Goal: Information Seeking & Learning: Learn about a topic

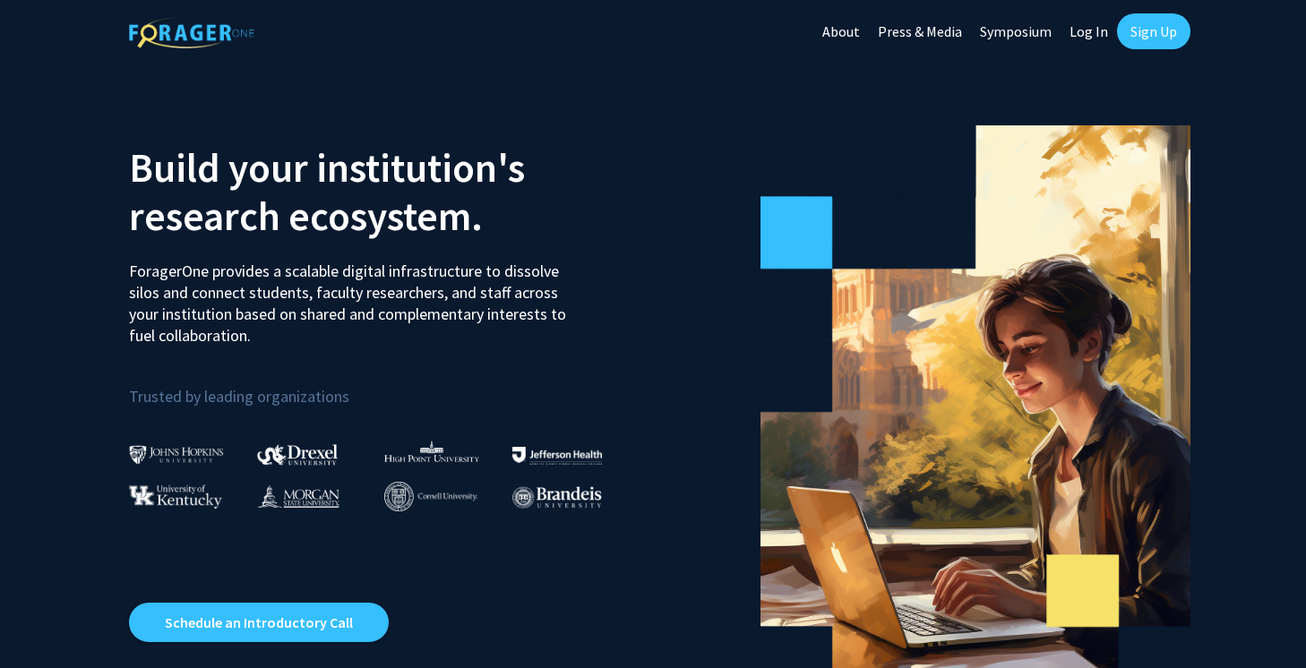
click at [1098, 38] on link "Log In" at bounding box center [1088, 31] width 56 height 63
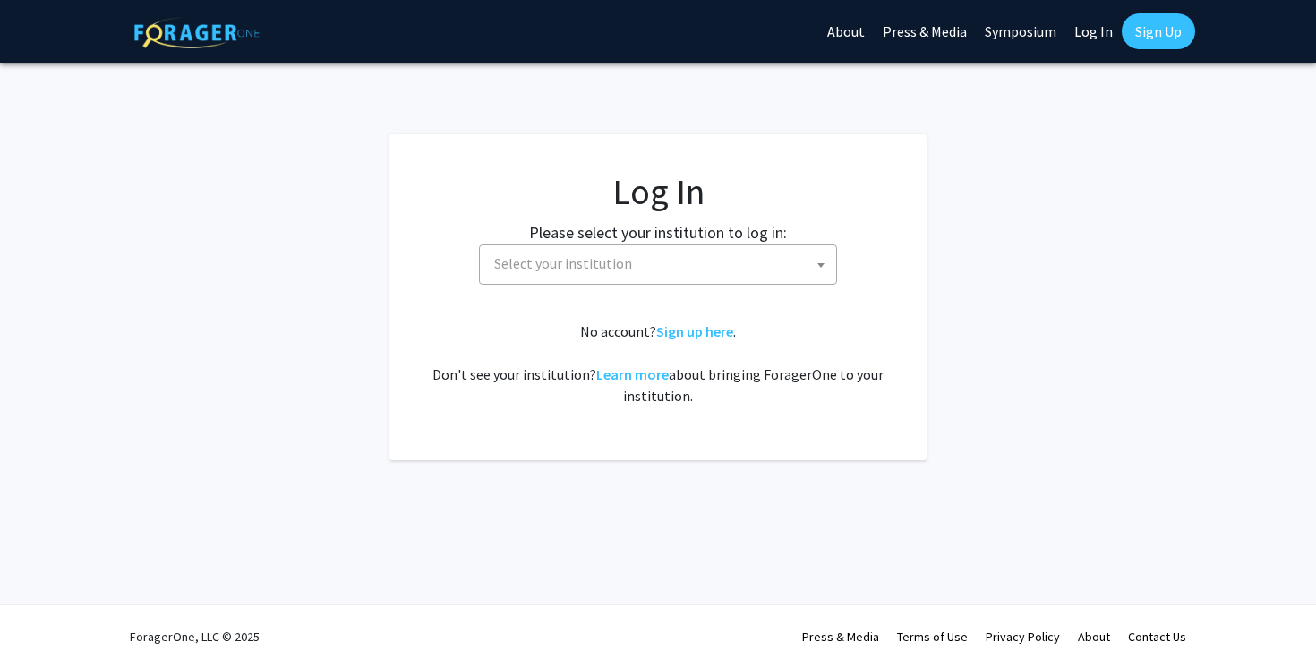
click at [729, 275] on span "Select your institution" at bounding box center [661, 263] width 349 height 37
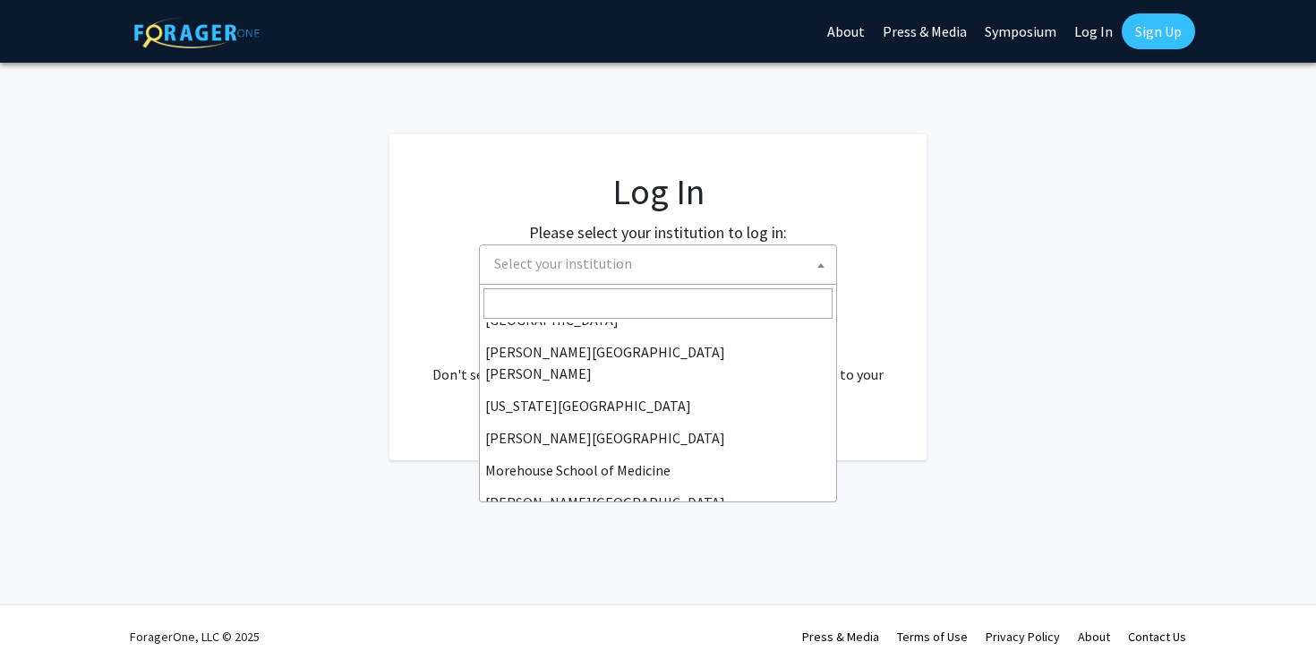
scroll to position [627, 0]
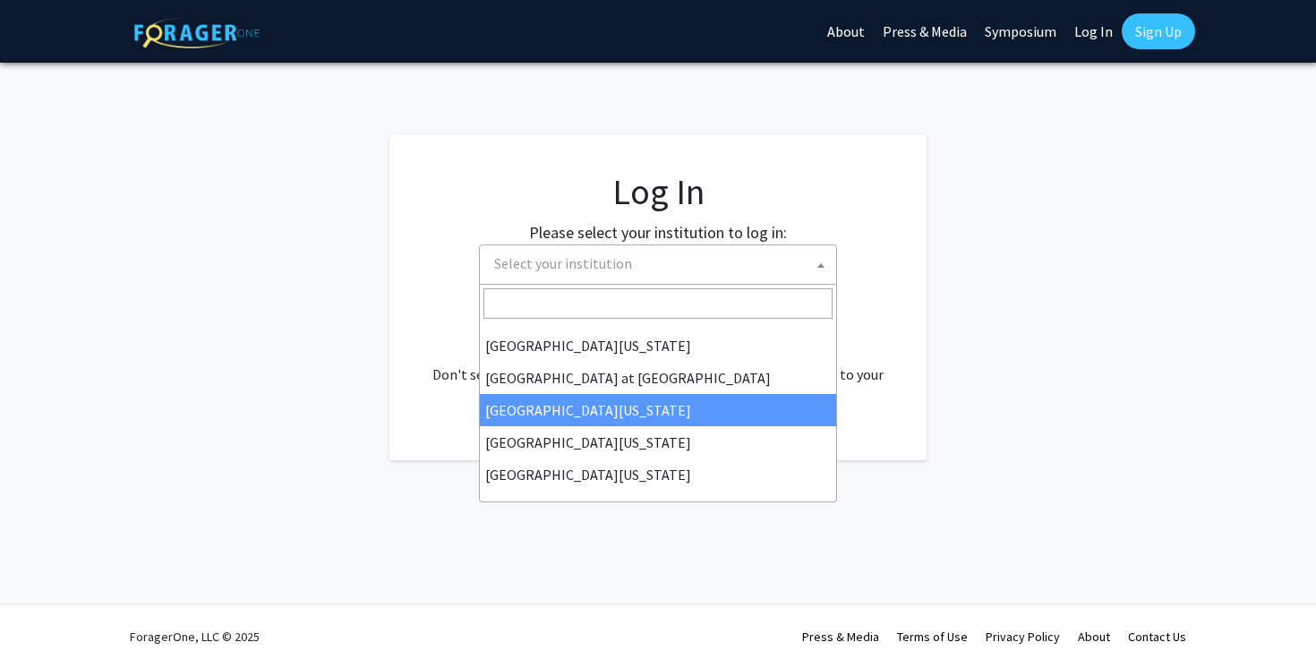
select select "13"
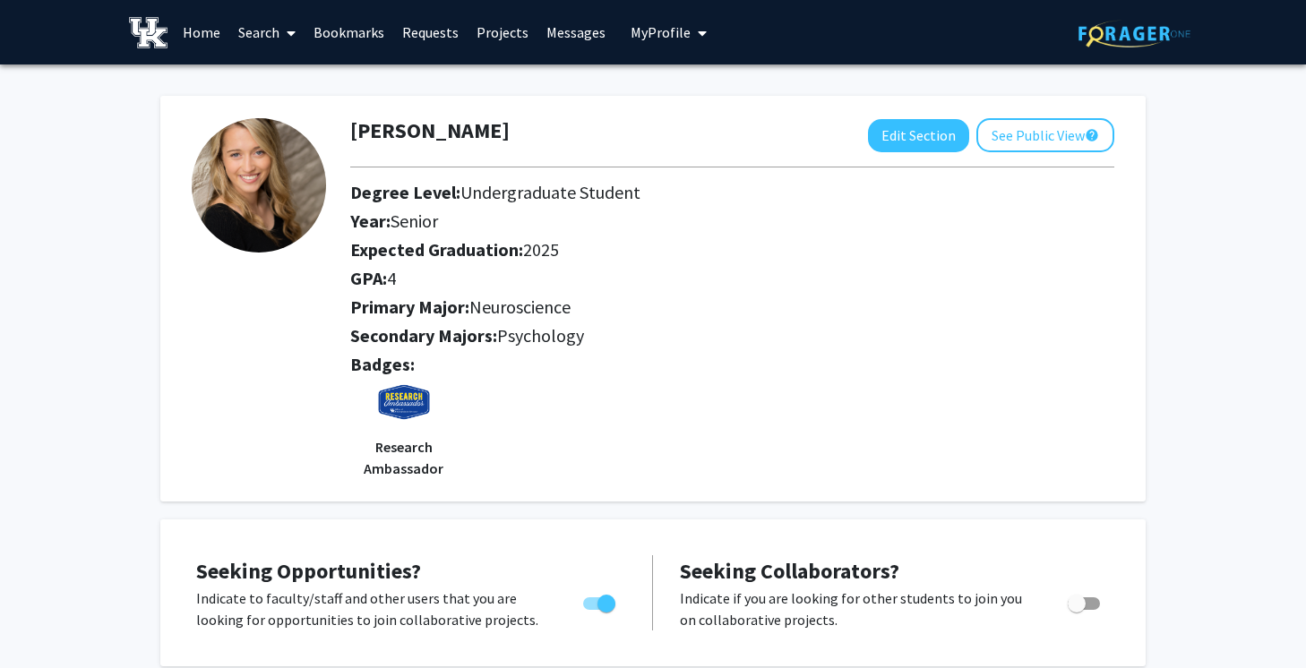
click at [202, 28] on link "Home" at bounding box center [202, 32] width 56 height 63
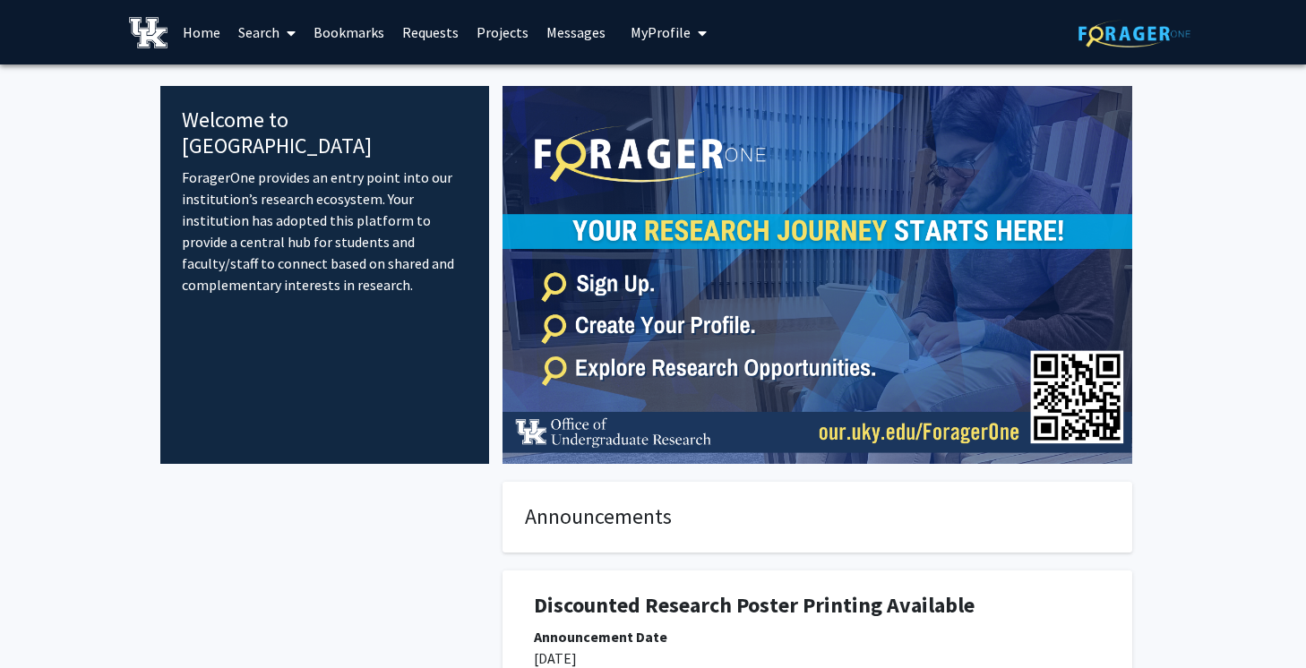
click at [698, 22] on span "My profile dropdown to access profile and logout" at bounding box center [698, 33] width 16 height 63
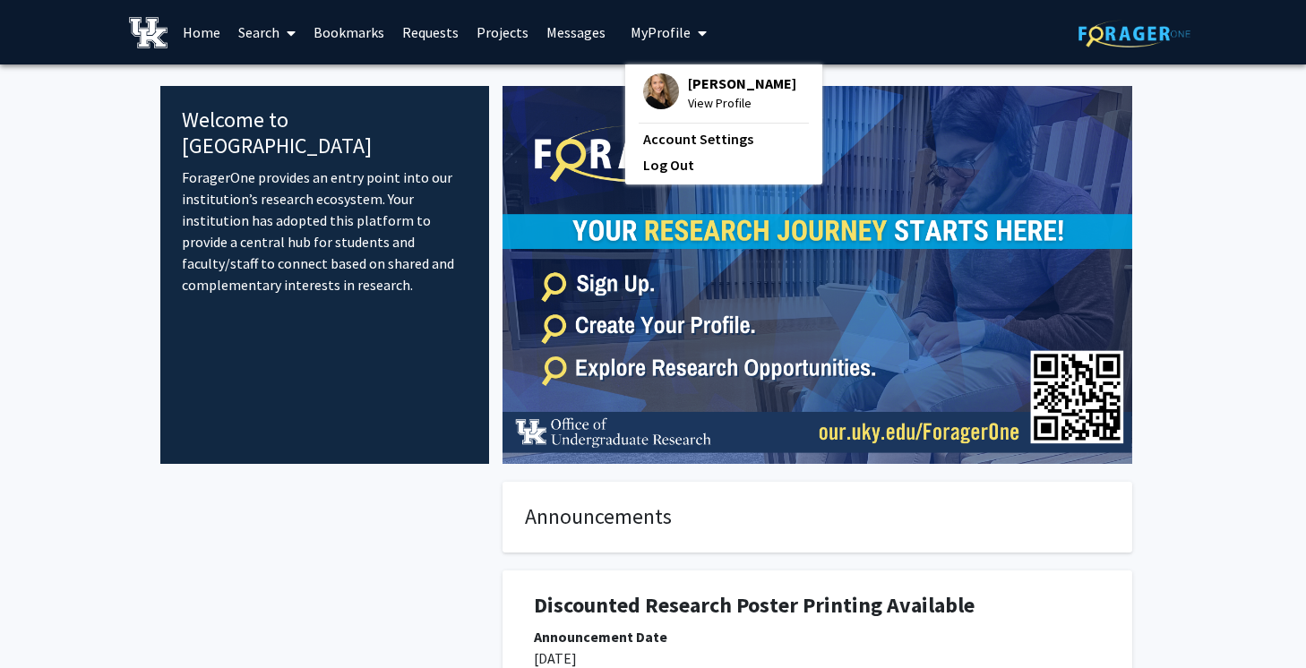
click at [670, 89] on div "Kaitlyn Brock View Profile" at bounding box center [719, 92] width 153 height 39
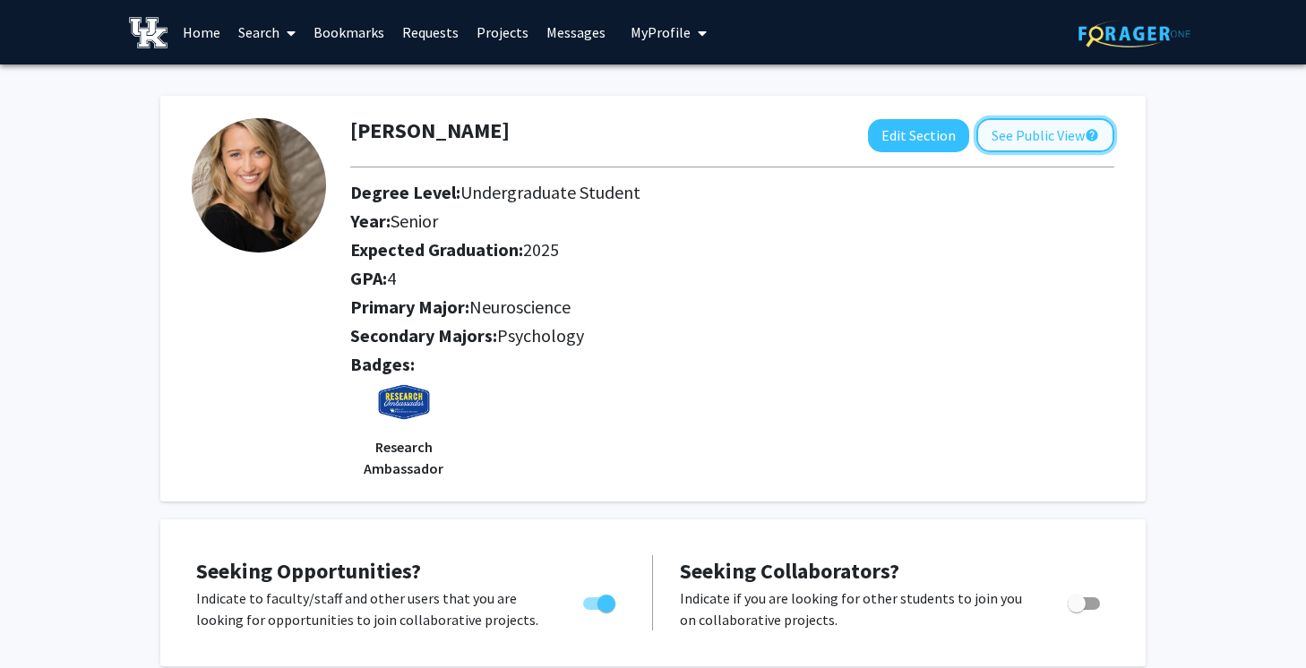
click at [1031, 138] on button "See Public View help" at bounding box center [1045, 135] width 138 height 34
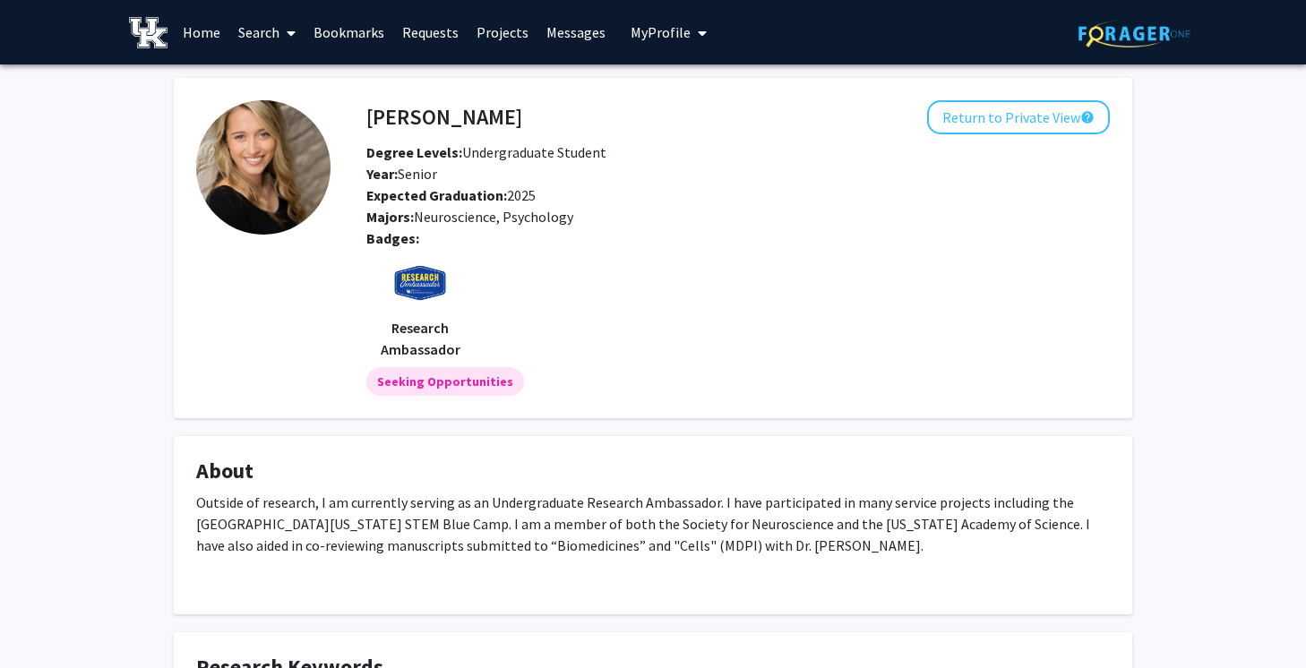
click at [201, 28] on link "Home" at bounding box center [202, 32] width 56 height 63
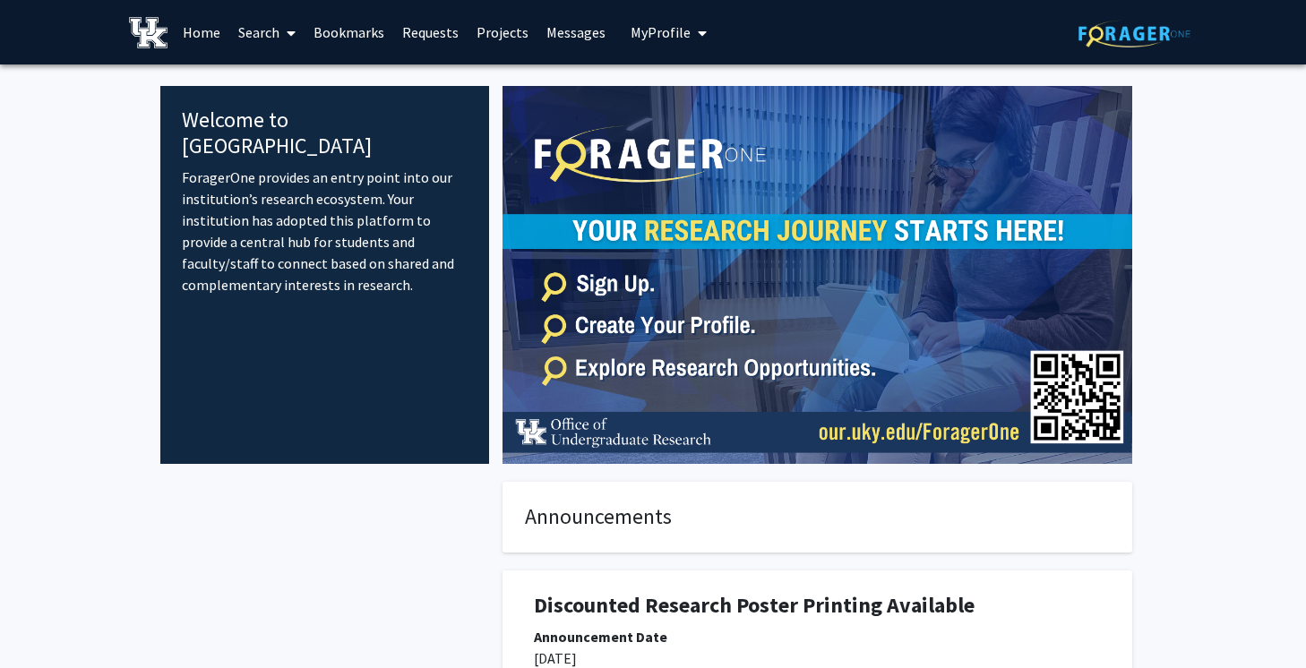
click at [271, 16] on link "Search" at bounding box center [266, 32] width 75 height 63
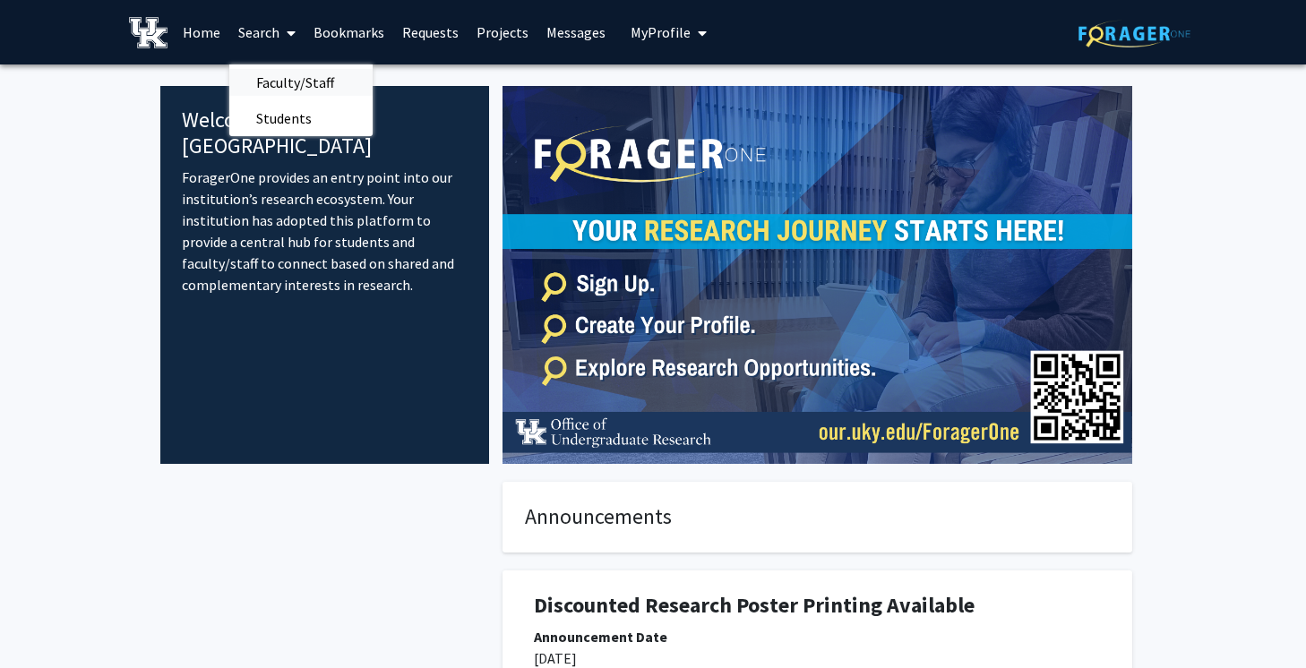
click at [283, 77] on span "Faculty/Staff" at bounding box center [295, 82] width 132 height 36
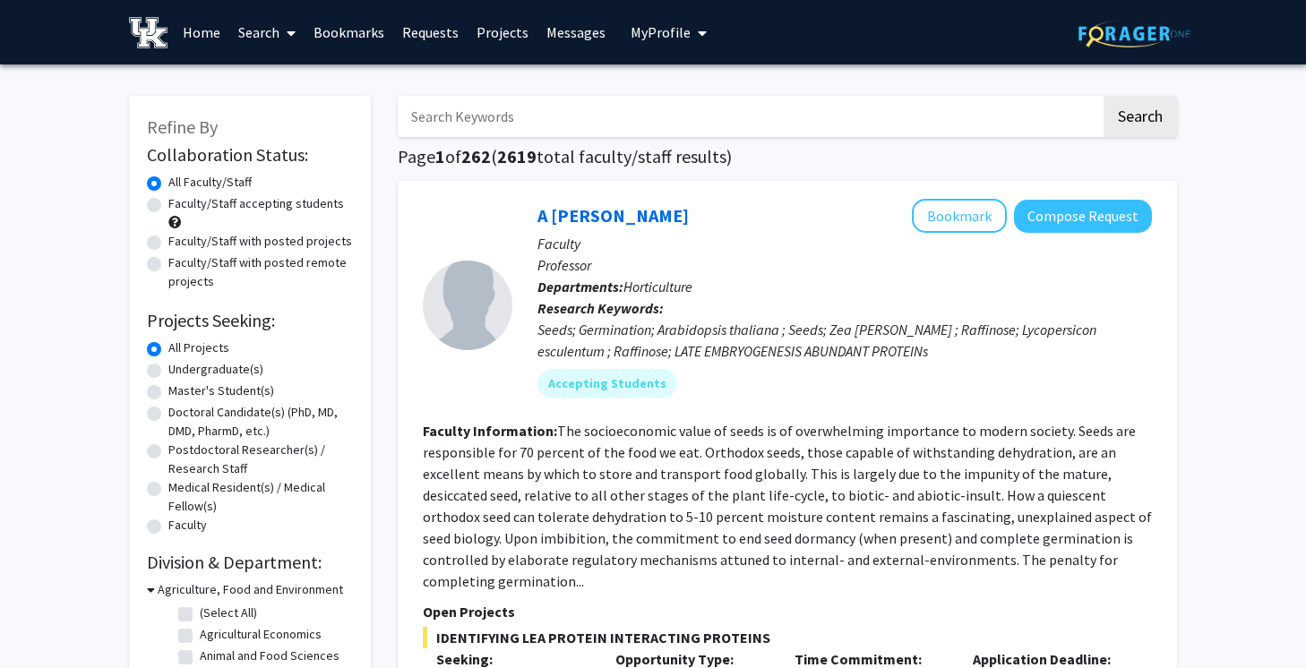
click at [458, 125] on input "Search Keywords" at bounding box center [749, 116] width 703 height 41
type input "badour"
click at [1103, 96] on button "Search" at bounding box center [1139, 116] width 73 height 41
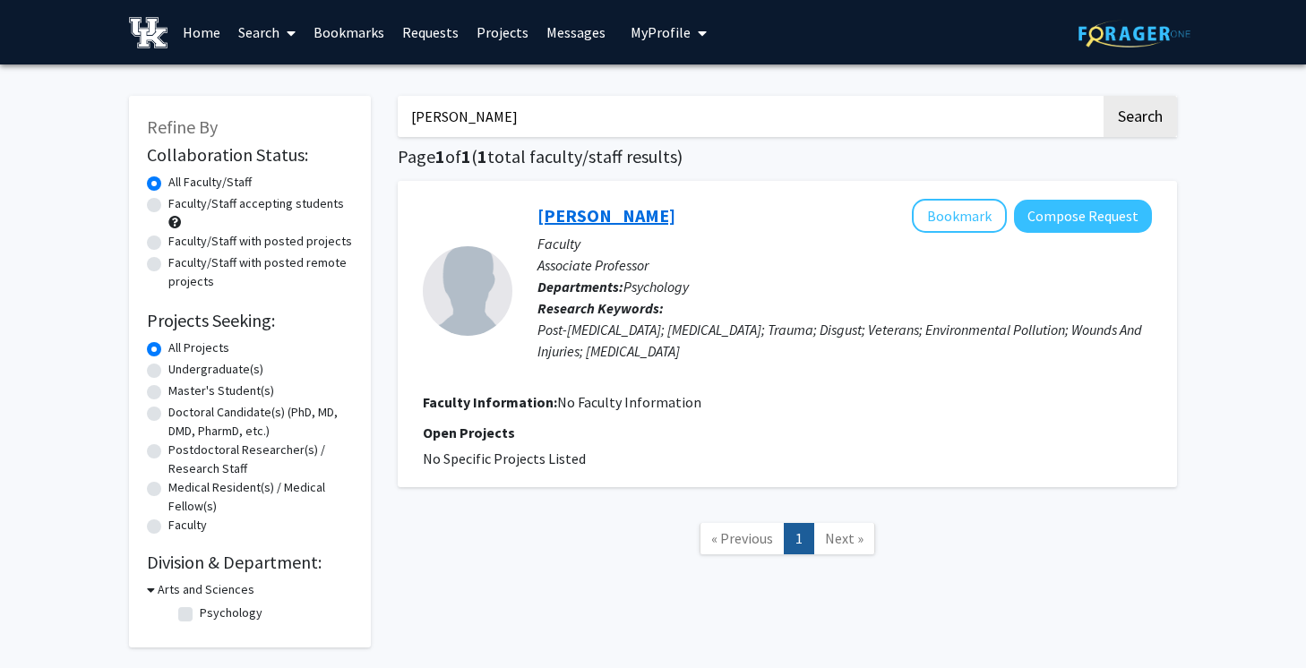
click at [584, 213] on link "Christal Badour Hirsch" at bounding box center [606, 215] width 138 height 22
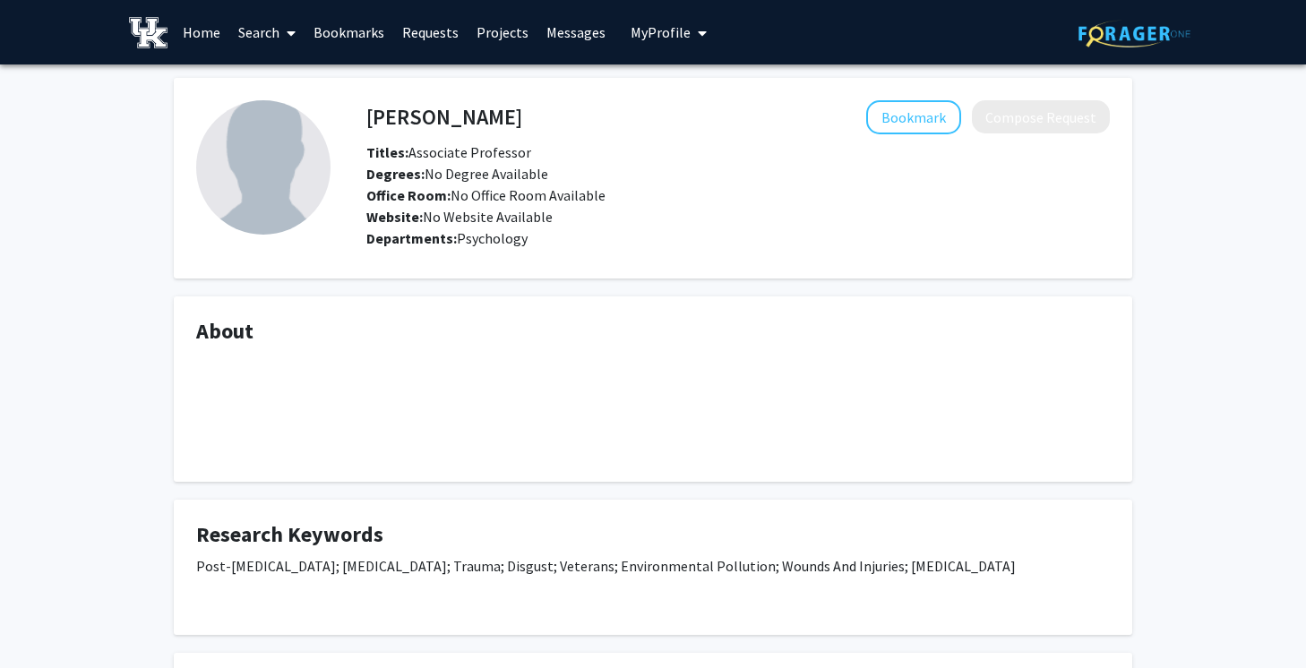
click at [272, 32] on link "Search" at bounding box center [266, 32] width 75 height 63
click at [287, 83] on span "Faculty/Staff" at bounding box center [295, 82] width 132 height 36
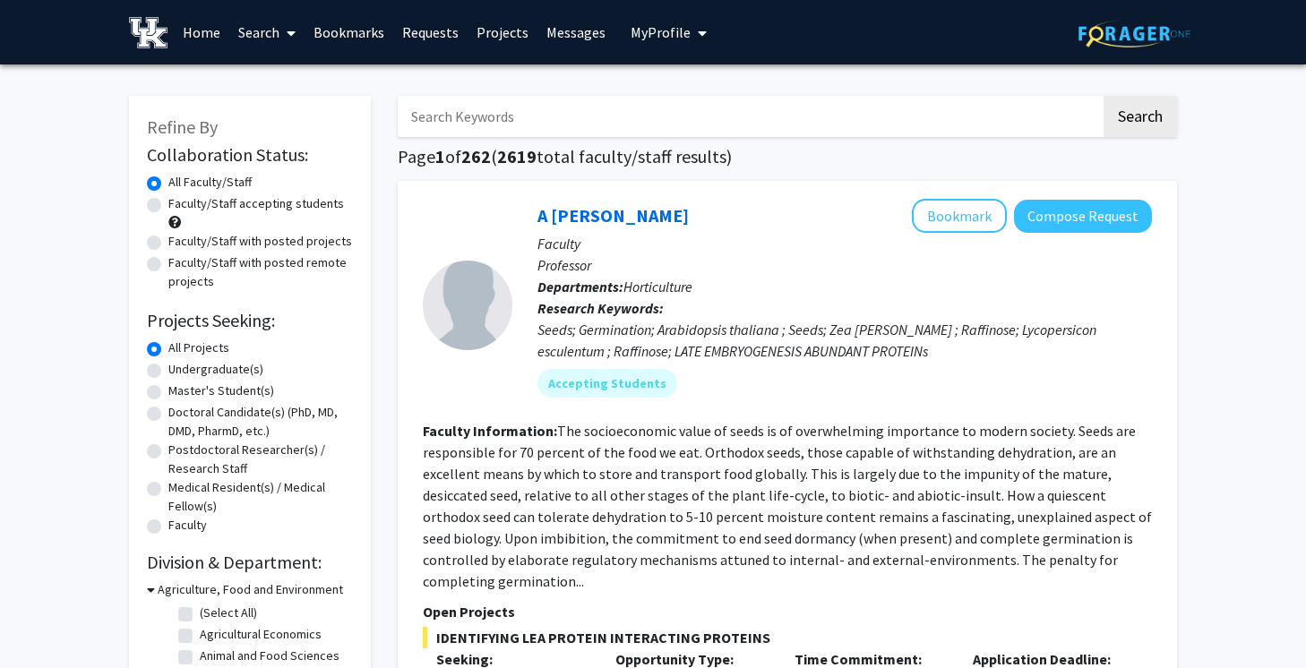
click at [500, 127] on input "Search Keywords" at bounding box center [749, 116] width 703 height 41
click at [735, 338] on div "Seeds; Germination; Arabidopsis thaliana ; Seeds; Zea mays ; Raffinose; Lycoper…" at bounding box center [844, 340] width 614 height 43
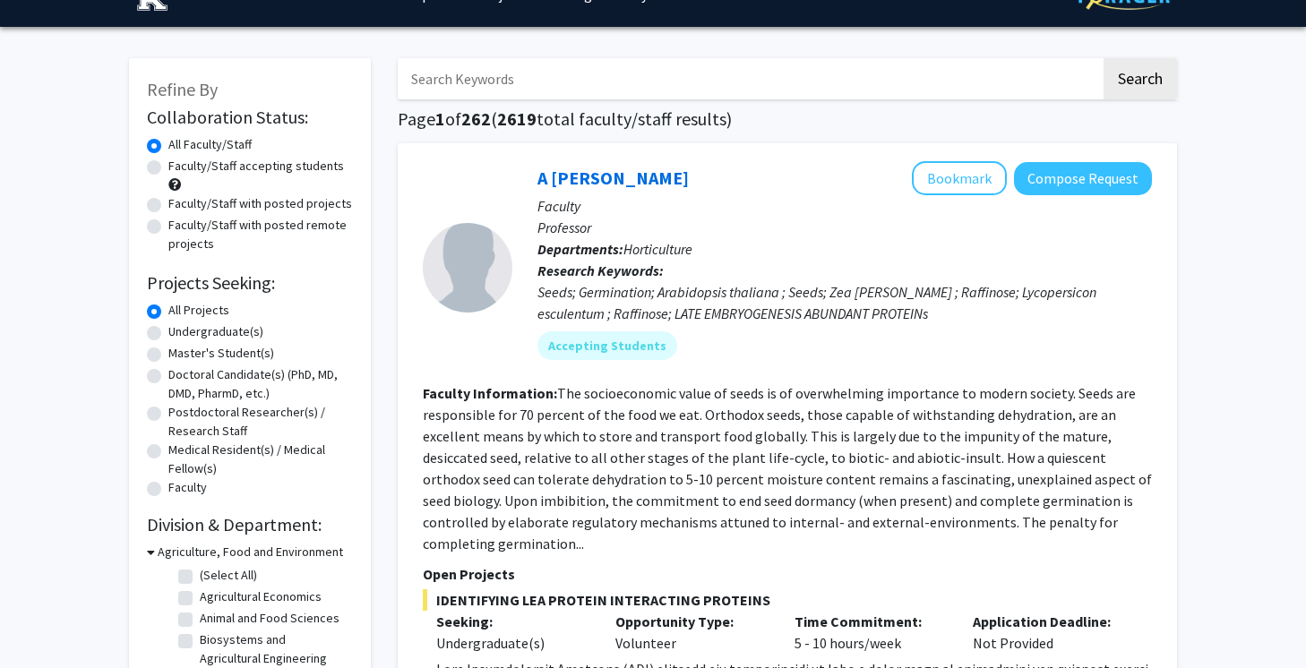
scroll to position [47, 0]
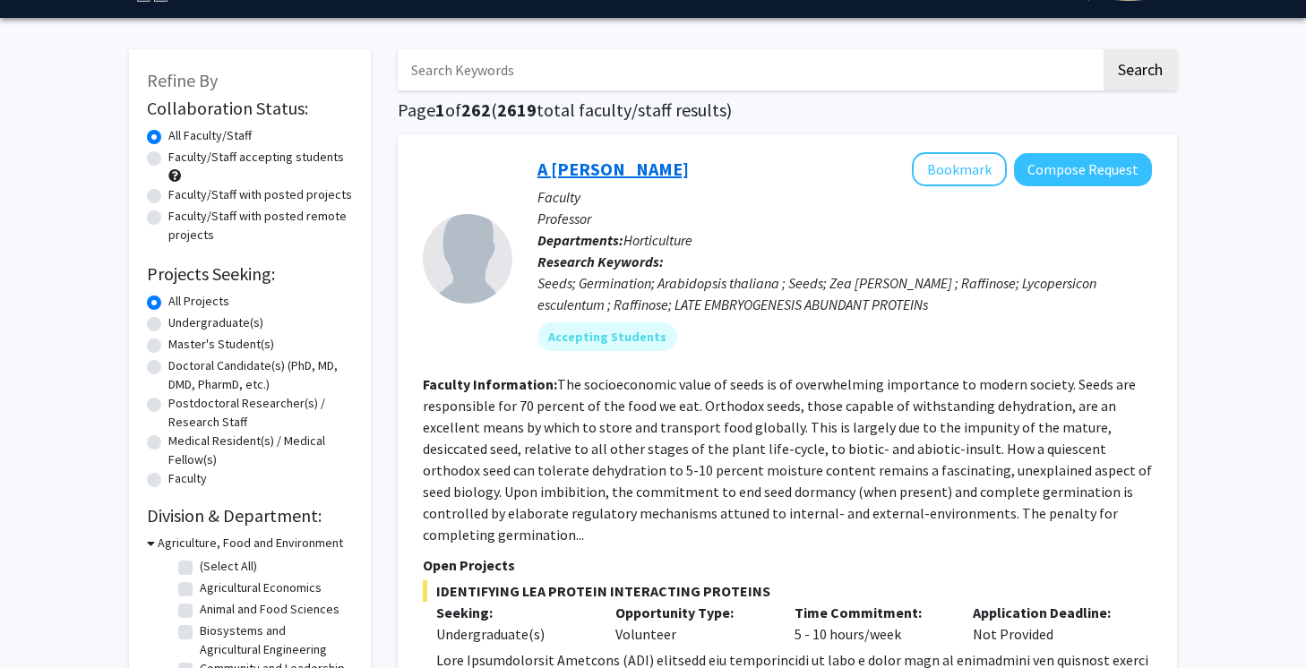
click at [555, 173] on link "A Downie" at bounding box center [612, 169] width 151 height 22
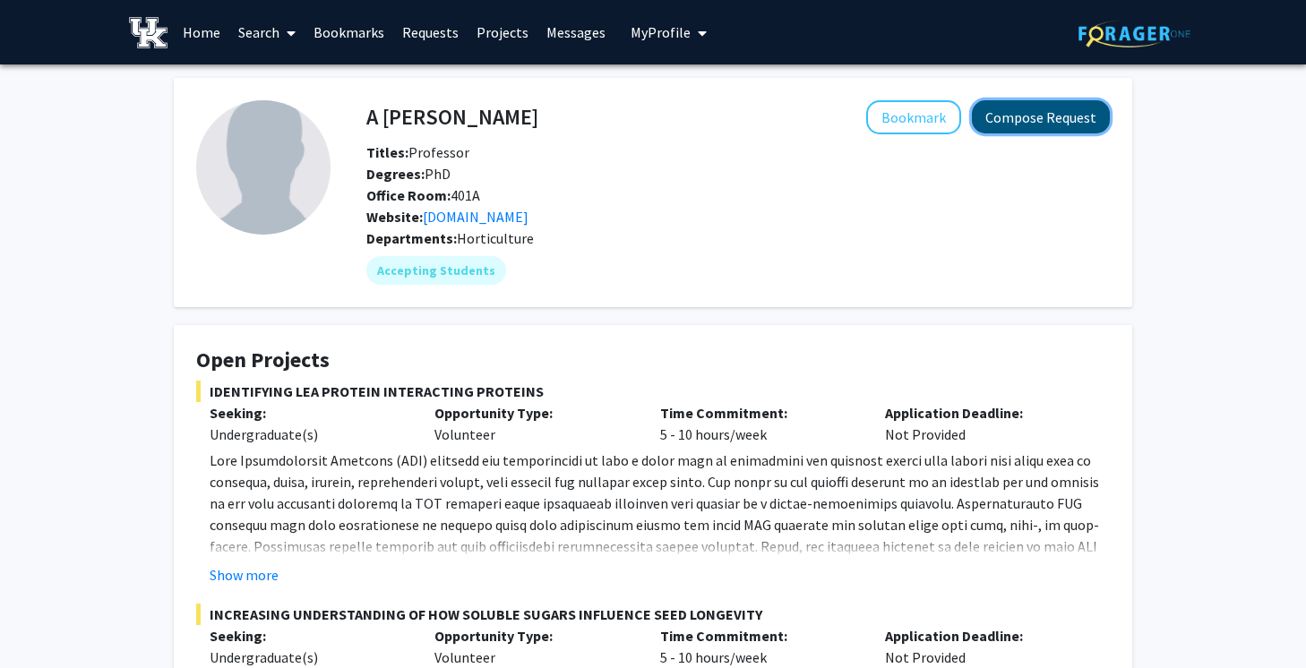
click at [1077, 114] on button "Compose Request" at bounding box center [1041, 116] width 138 height 33
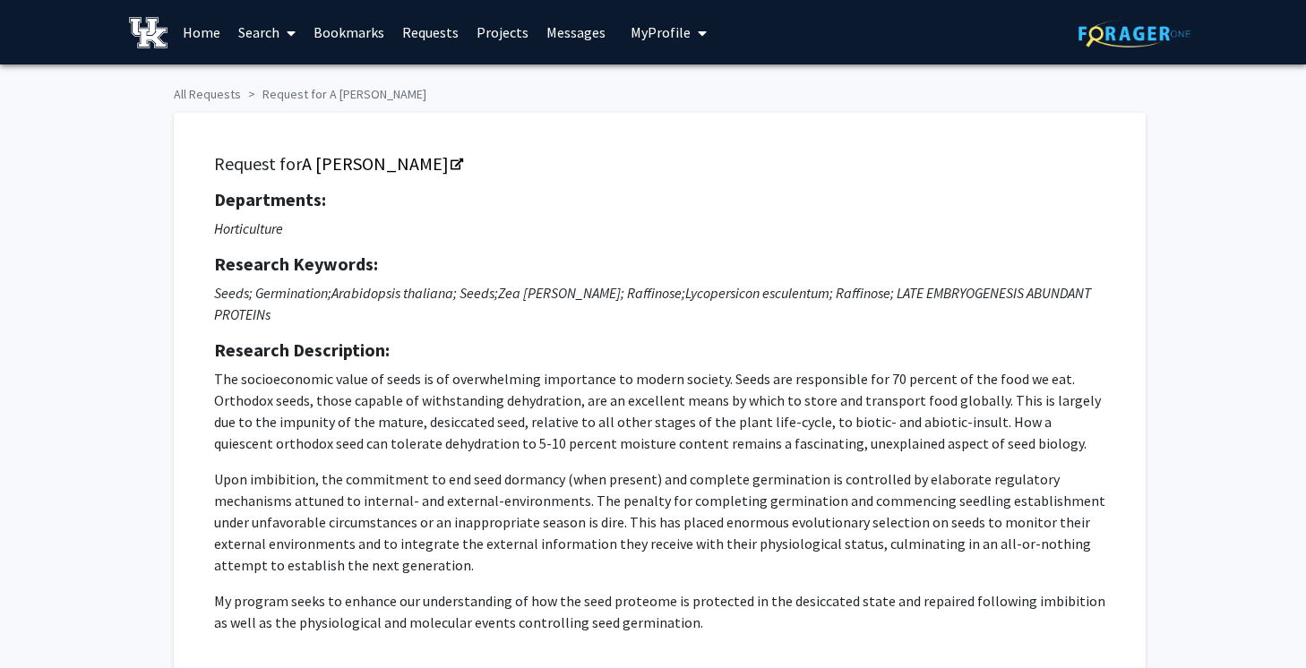
click at [201, 41] on link "Home" at bounding box center [202, 32] width 56 height 63
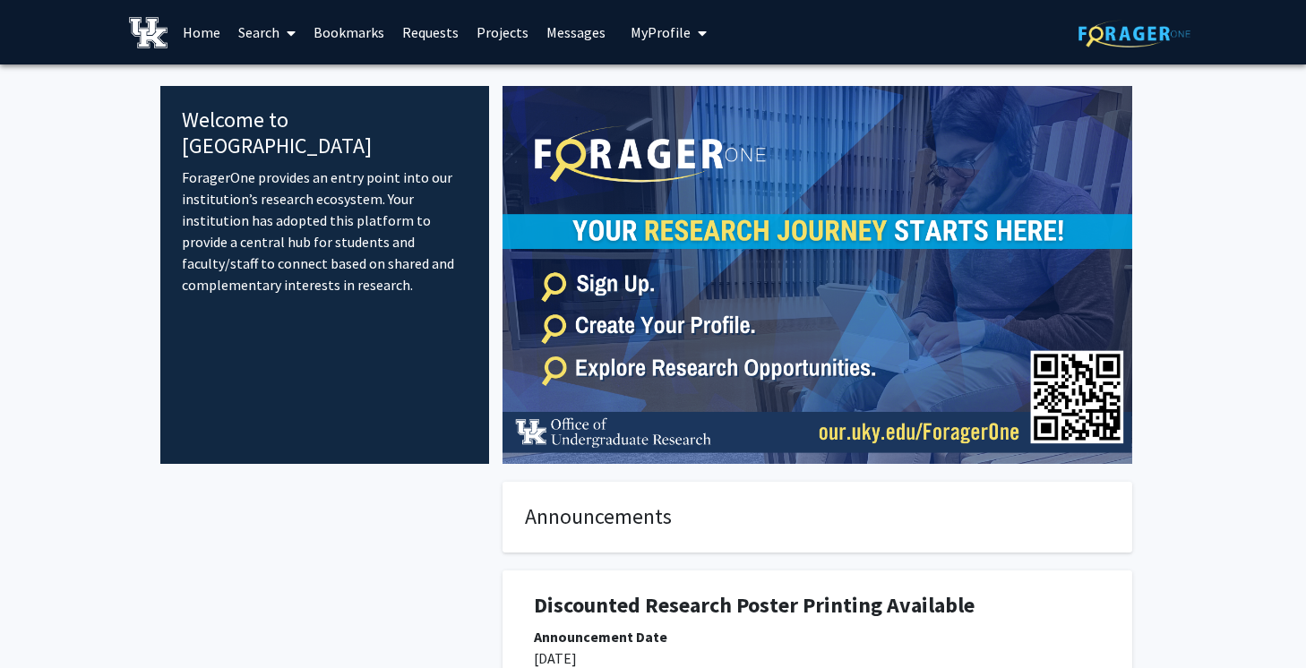
click at [279, 26] on link "Search" at bounding box center [266, 32] width 75 height 63
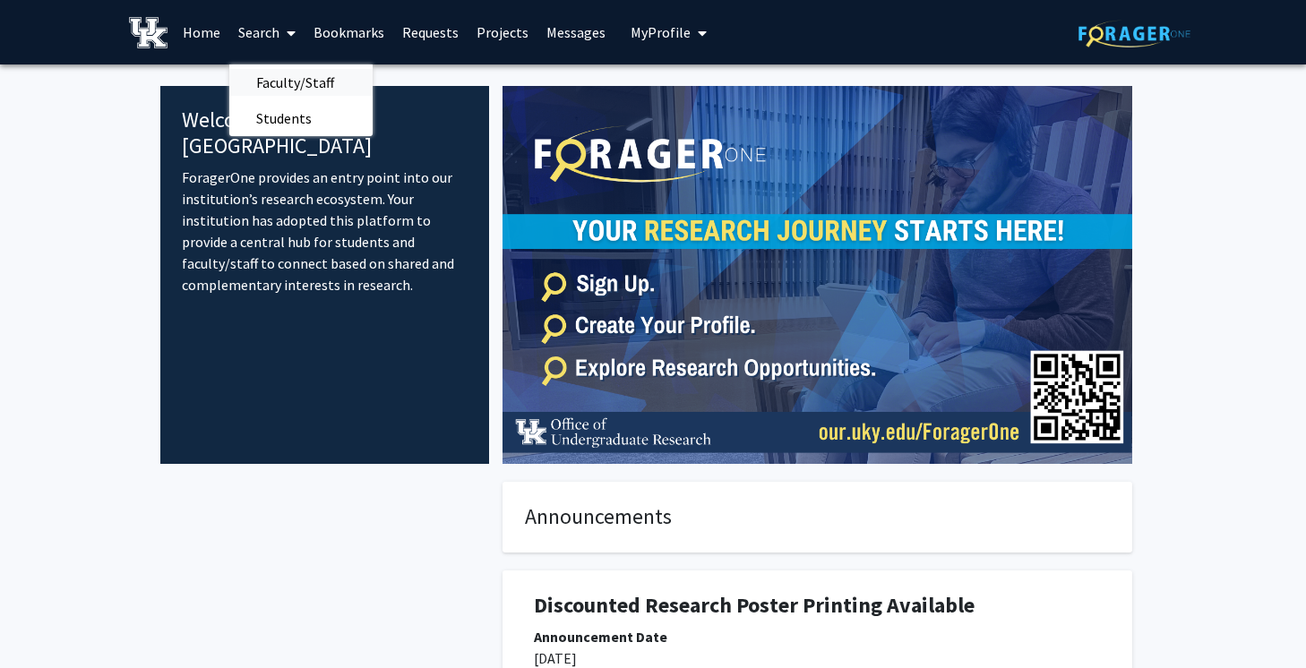
click at [315, 73] on span "Faculty/Staff" at bounding box center [295, 82] width 132 height 36
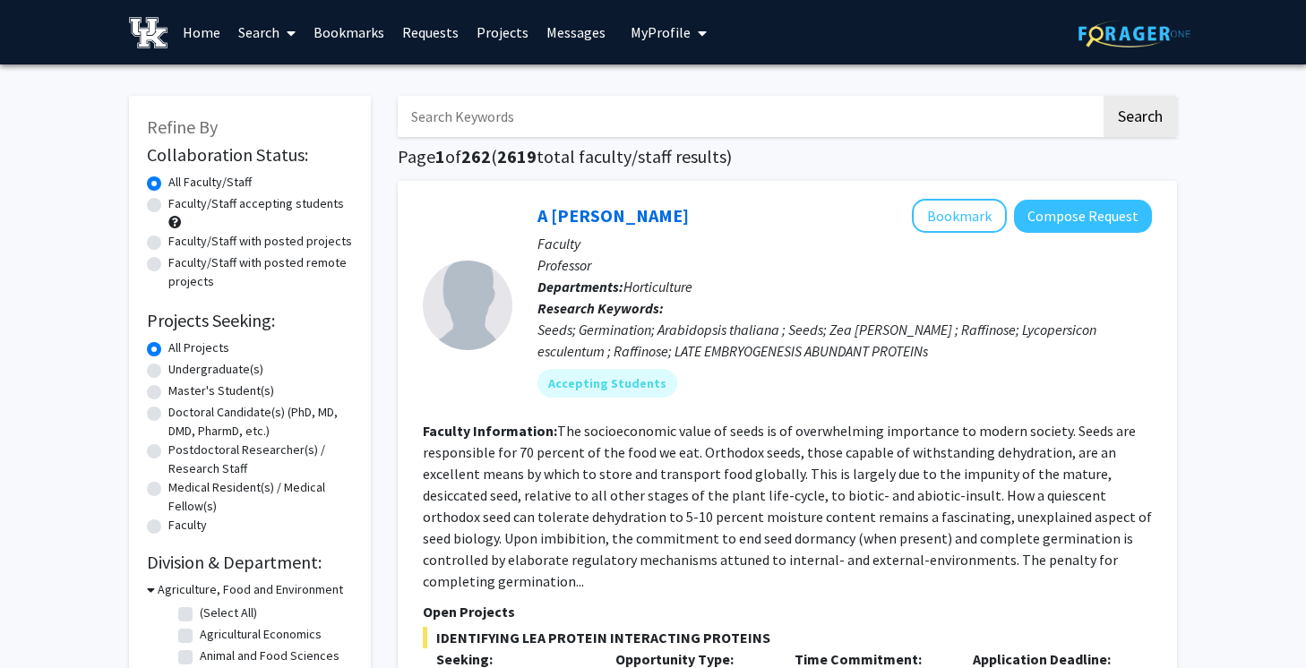
click at [236, 236] on label "Faculty/Staff with posted projects" at bounding box center [260, 241] width 184 height 19
click at [180, 236] on input "Faculty/Staff with posted projects" at bounding box center [174, 238] width 12 height 12
radio input "true"
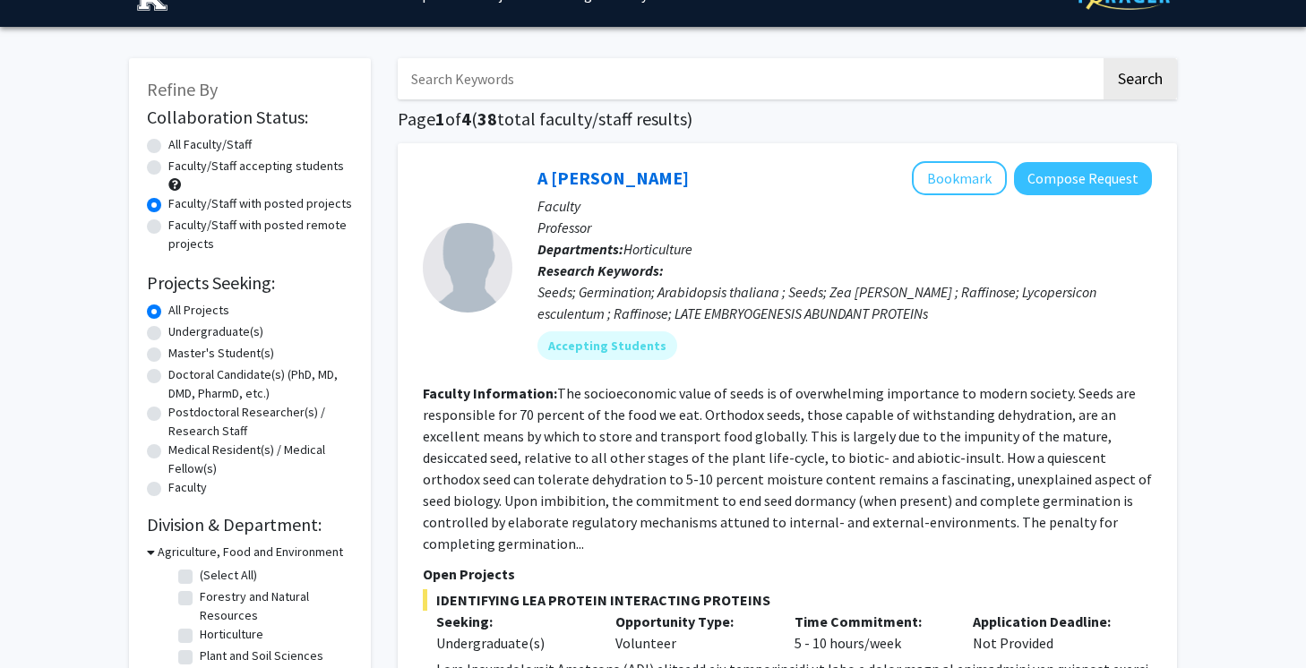
click at [309, 167] on label "Faculty/Staff accepting students" at bounding box center [256, 166] width 176 height 19
click at [180, 167] on input "Faculty/Staff accepting students" at bounding box center [174, 163] width 12 height 12
radio input "true"
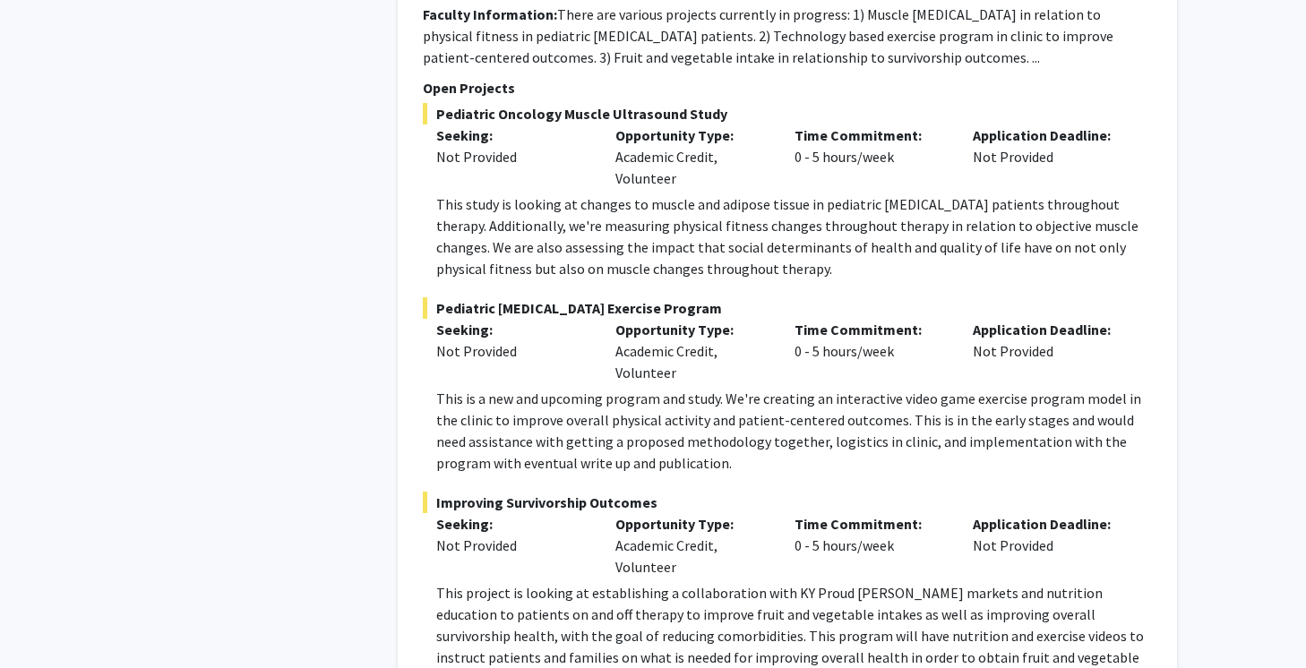
scroll to position [9553, 0]
